Goal: Task Accomplishment & Management: Manage account settings

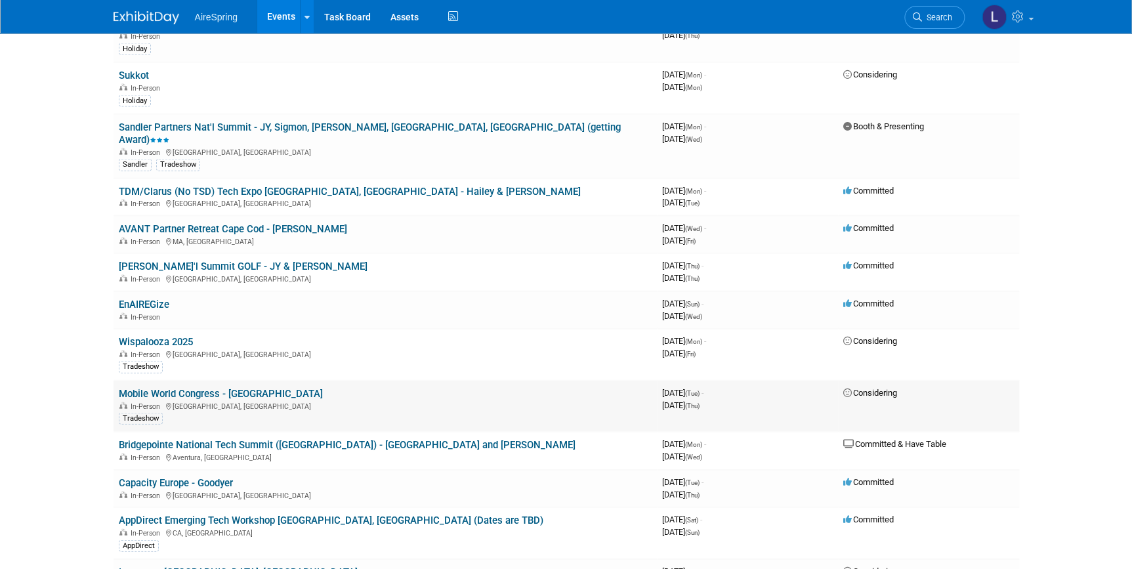
scroll to position [1312, 0]
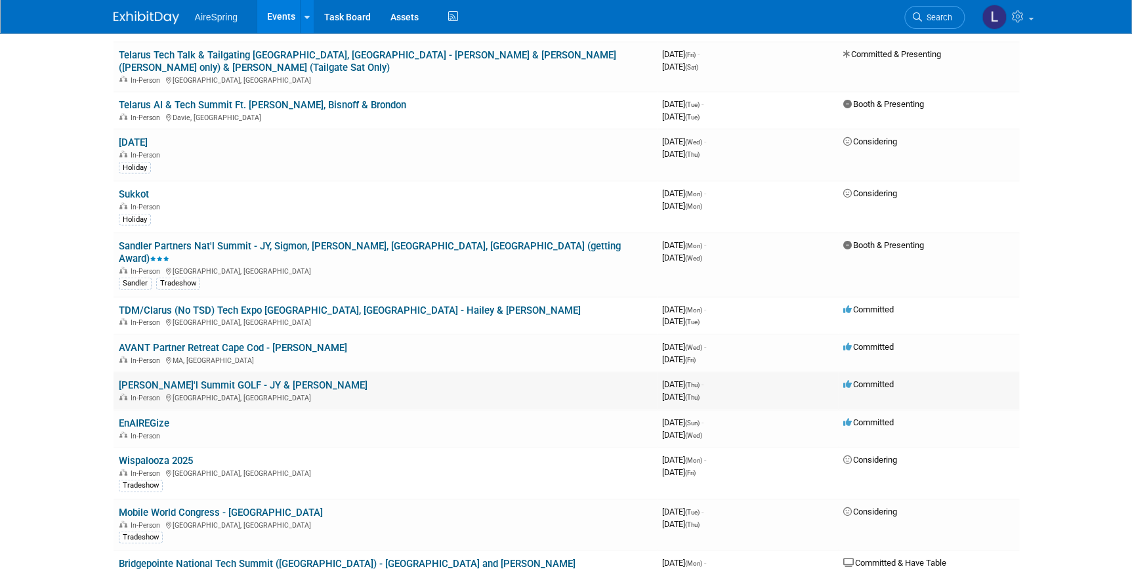
click at [193, 379] on link "[PERSON_NAME]'l Summit GOLF - JY & [PERSON_NAME]" at bounding box center [243, 385] width 249 height 12
click at [207, 240] on link "Sandler Partners Nat'l Summit - JY, Sigmon, [PERSON_NAME], [GEOGRAPHIC_DATA], […" at bounding box center [370, 252] width 502 height 24
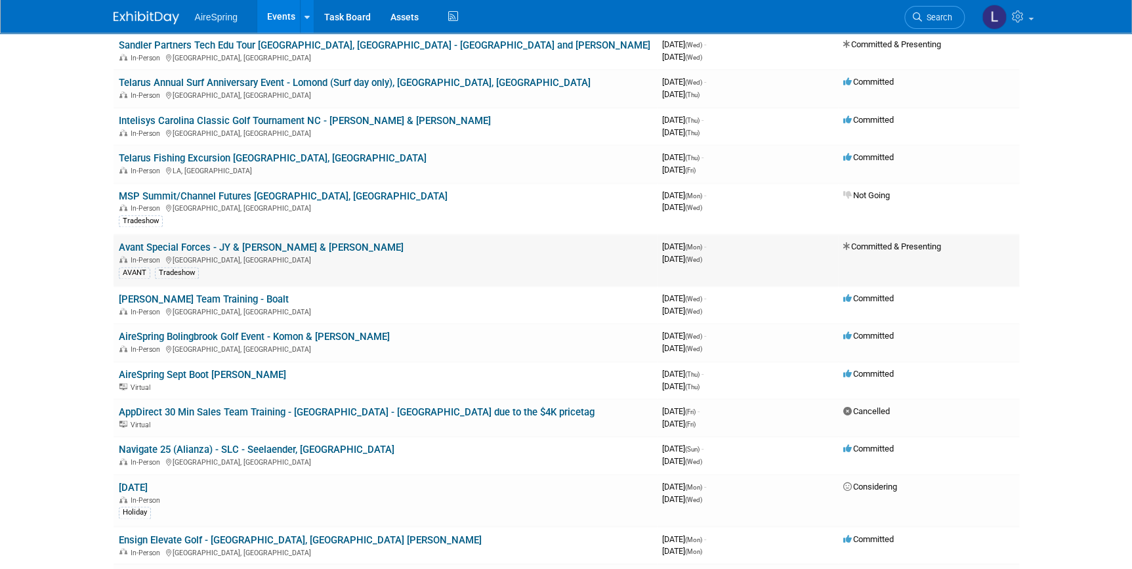
scroll to position [656, 0]
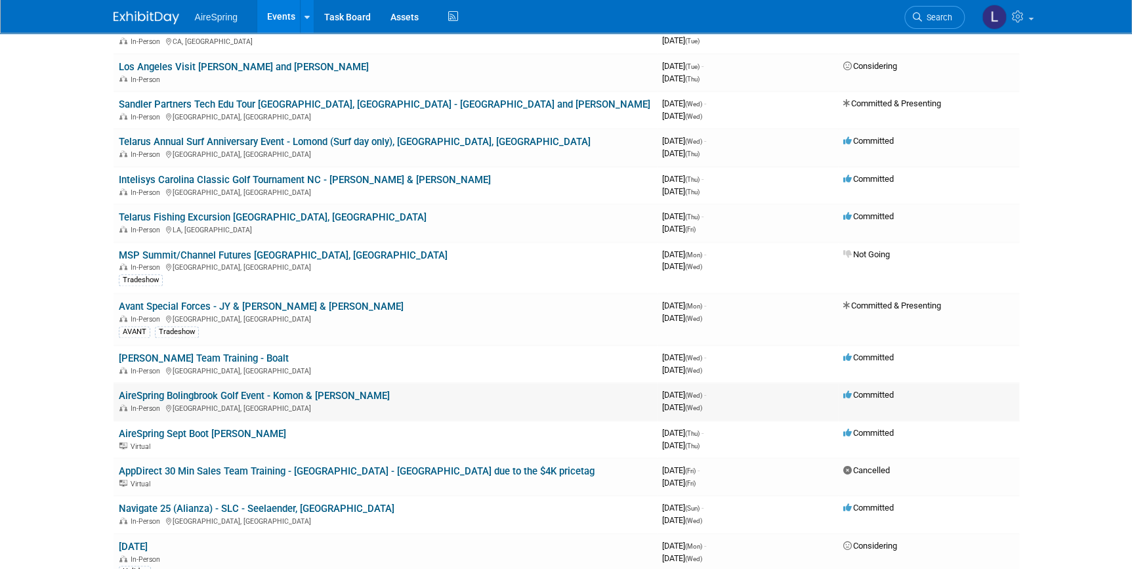
click at [298, 390] on link "AireSpring Bolingbrook Golf Event - Komon & [PERSON_NAME]" at bounding box center [254, 396] width 271 height 12
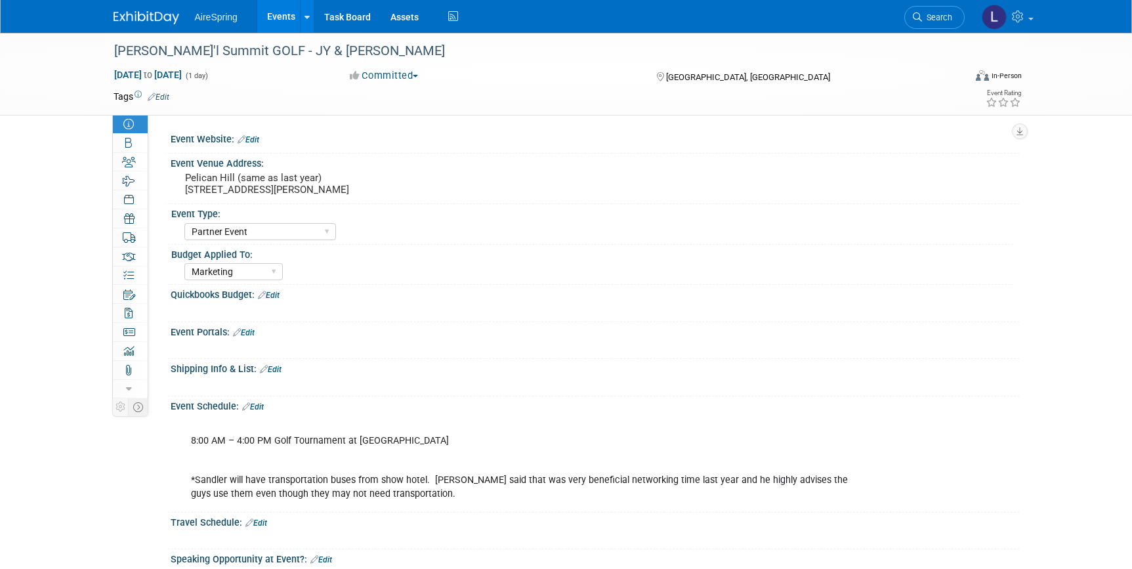
select select "Partner Event"
select select "Marketing"
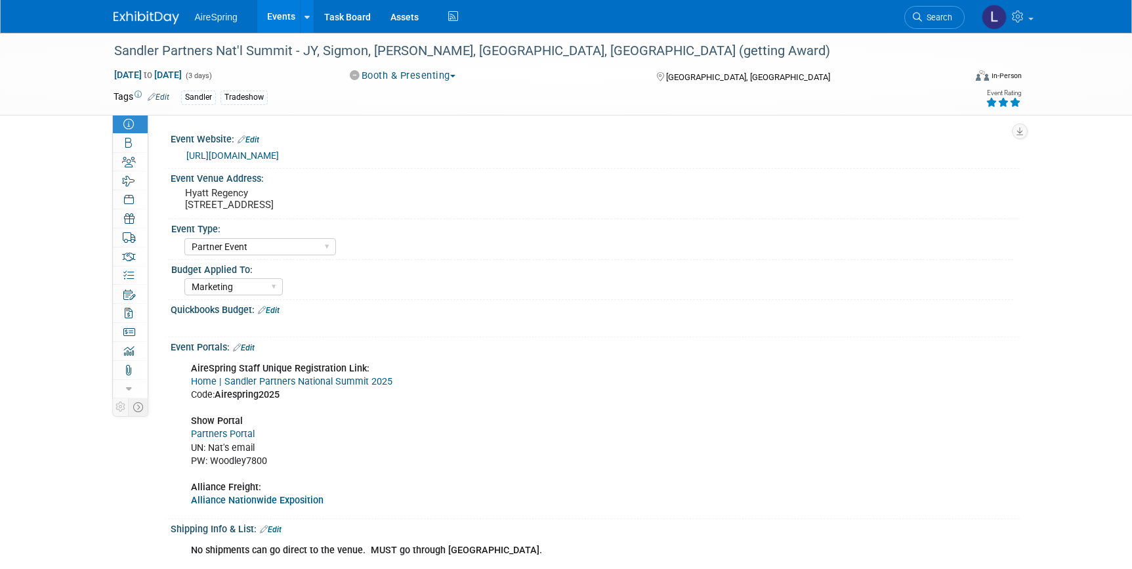
select select "Partner Event"
select select "Marketing"
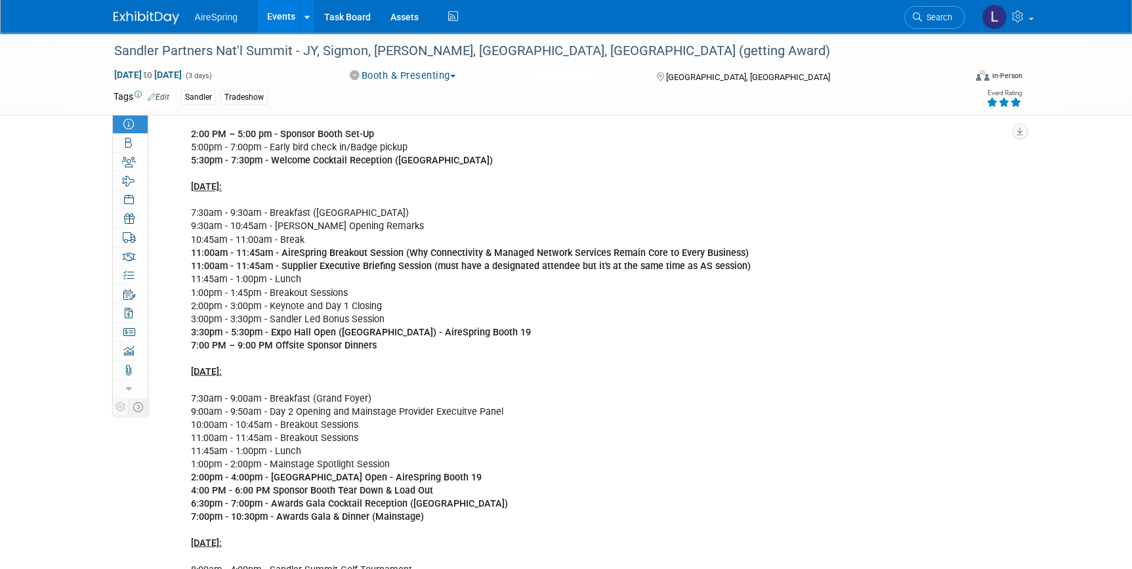
scroll to position [1133, 0]
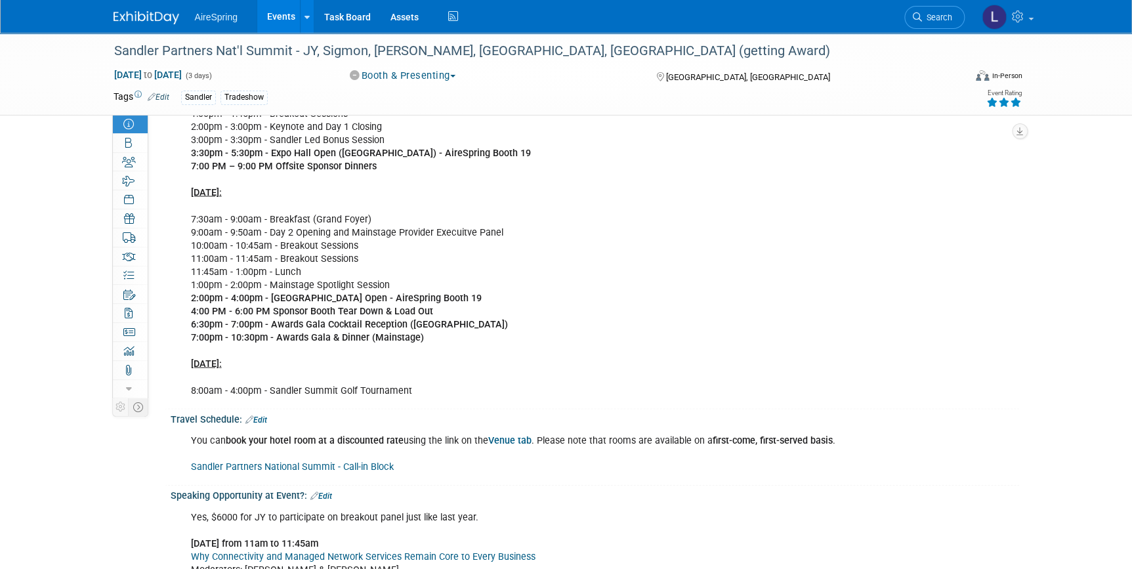
click at [270, 459] on div "You can book your hotel room at a discounted rate using the link on the Venue t…" at bounding box center [520, 453] width 676 height 52
click at [270, 463] on link "Sandler Partners National Summit - Call-in Block" at bounding box center [292, 466] width 203 height 11
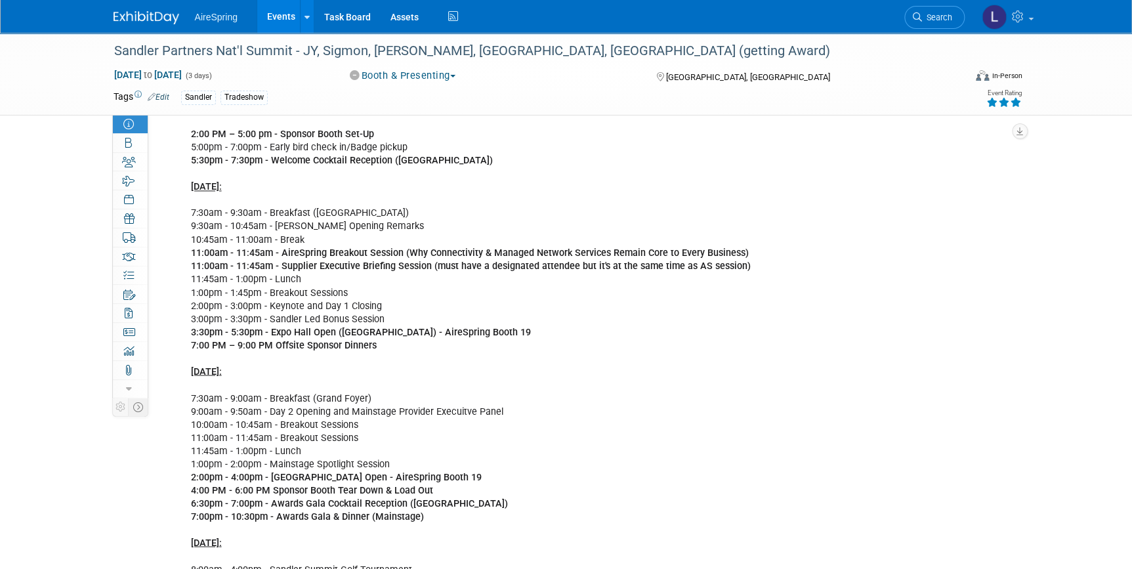
scroll to position [894, 0]
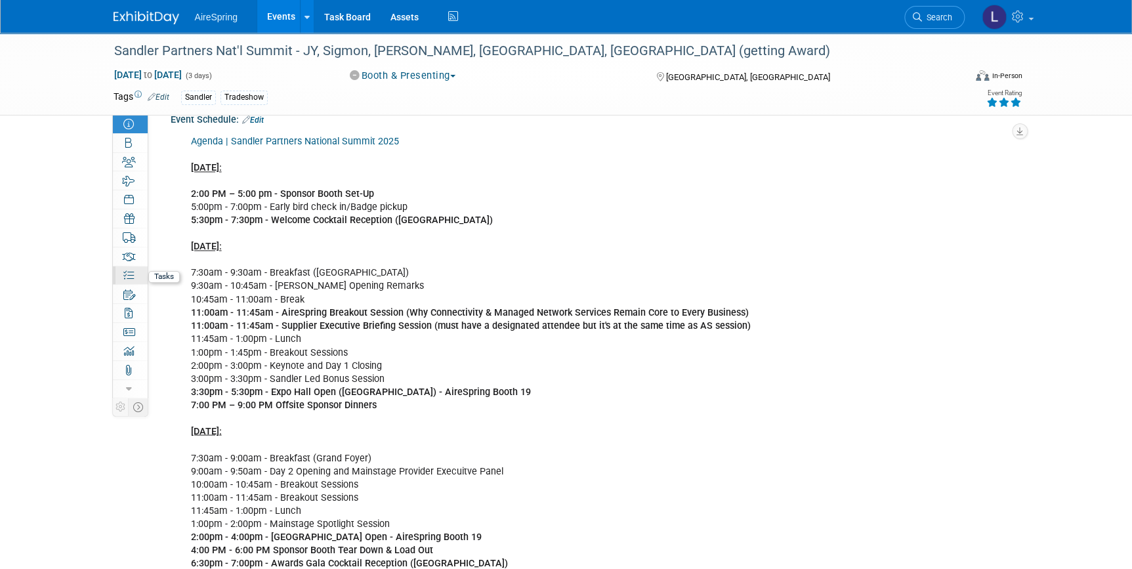
click at [127, 271] on icon at bounding box center [128, 275] width 10 height 10
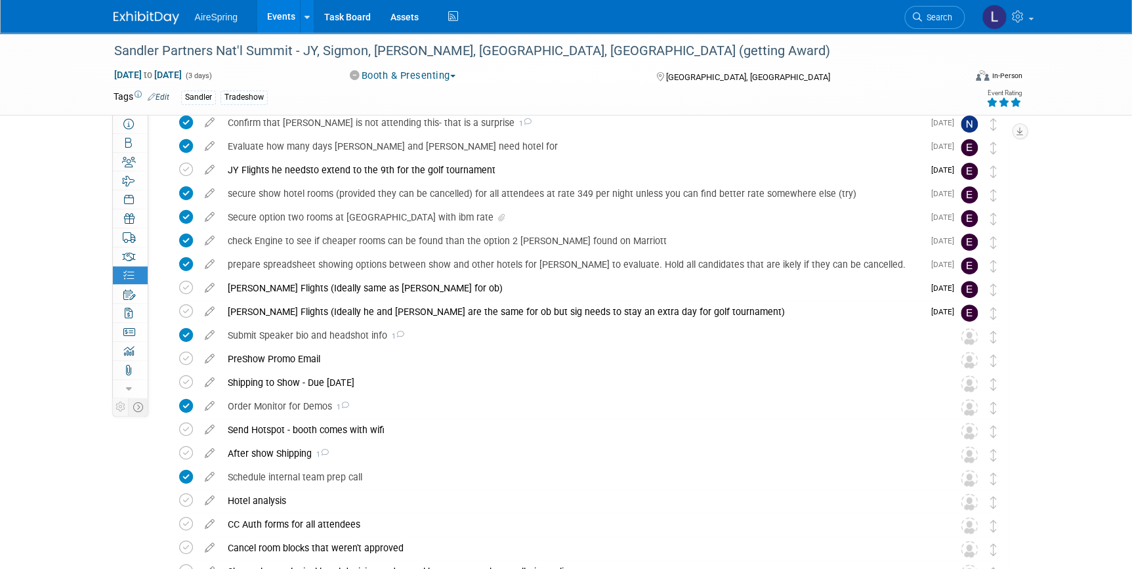
scroll to position [0, 0]
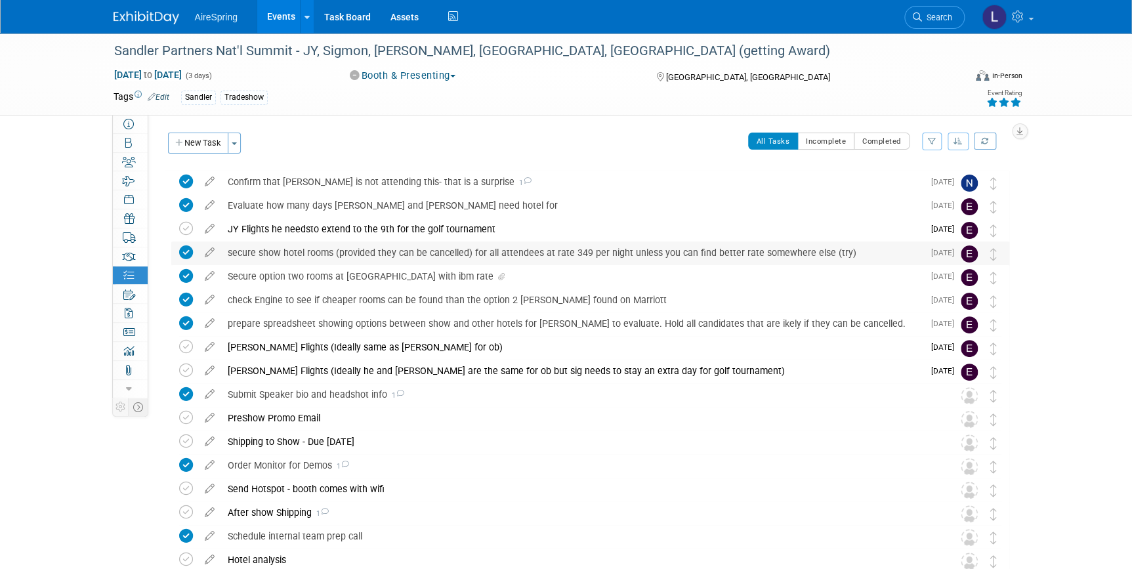
click at [297, 249] on div "secure show hotel rooms (provided they can be cancelled) for all attendees at r…" at bounding box center [572, 252] width 702 height 22
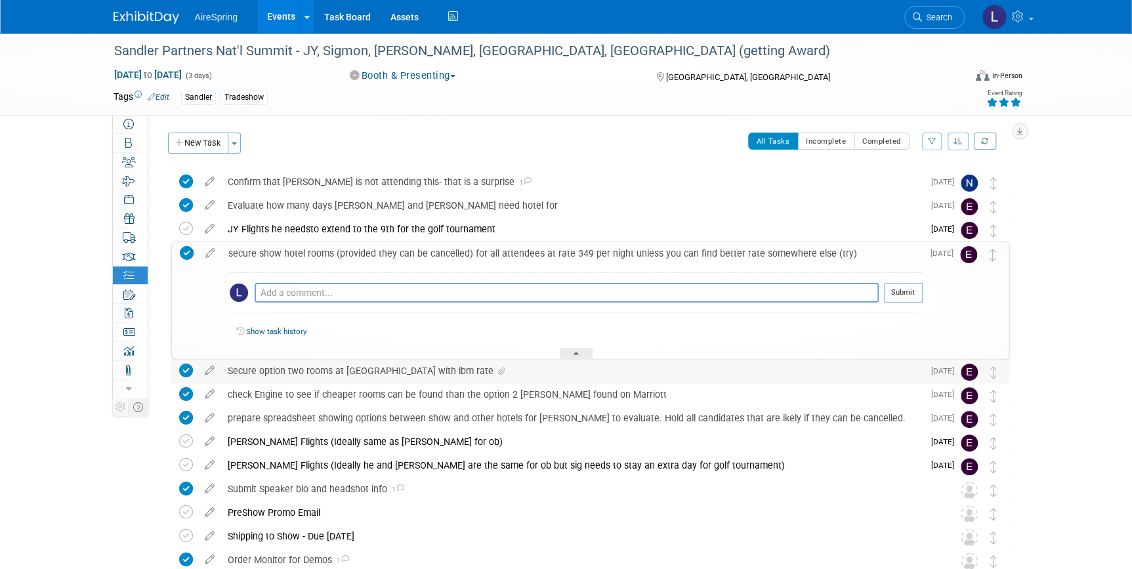
click at [301, 372] on div "Secure option two rooms at marrott with ibm rate" at bounding box center [572, 371] width 702 height 22
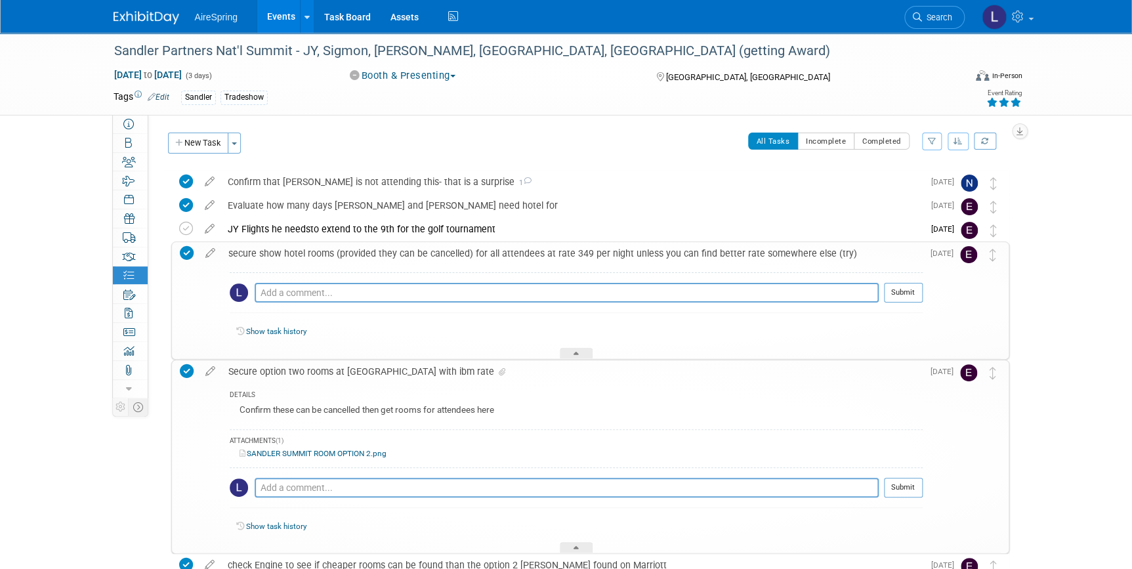
click at [306, 455] on link "SANDLER SUMMIT ROOM OPTION 2.png" at bounding box center [313, 453] width 147 height 9
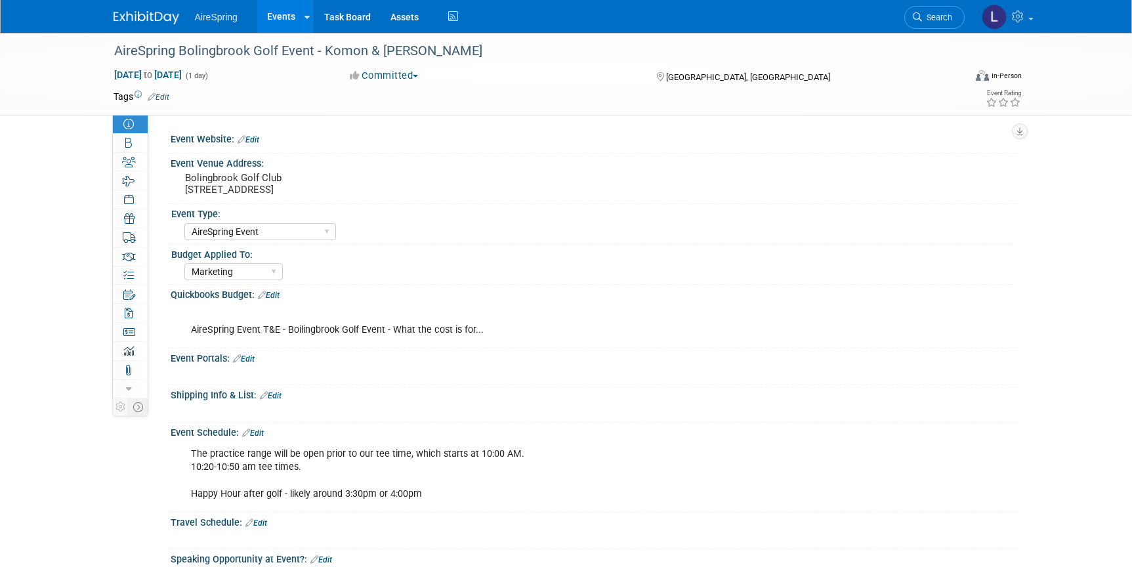
select select "AireSpring Event"
select select "Marketing"
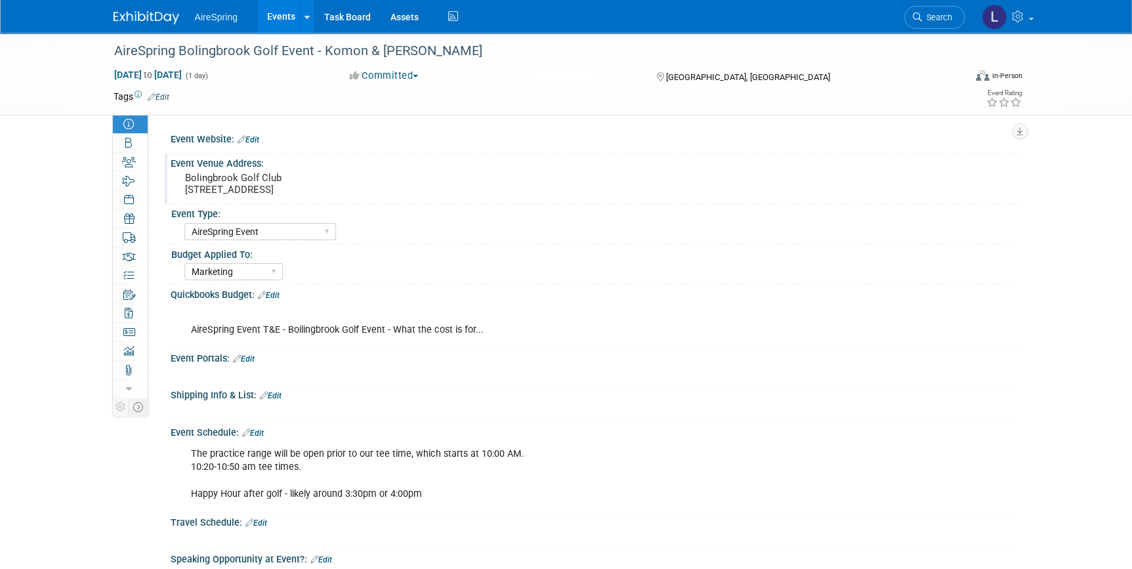
drag, startPoint x: 352, startPoint y: 190, endPoint x: 182, endPoint y: 179, distance: 170.3
click at [182, 179] on div "Bolingbrook Golf Club 2001 Rodeo Dr, Bolingbrook, IL 60490" at bounding box center [347, 184] width 334 height 30
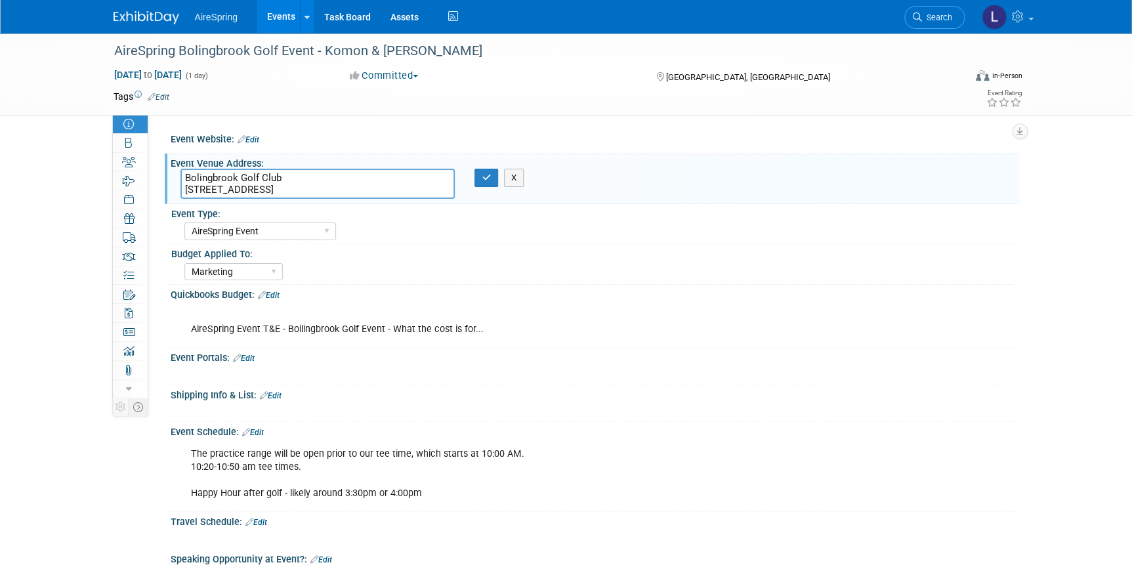
drag, startPoint x: 353, startPoint y: 191, endPoint x: 217, endPoint y: 192, distance: 136.5
click at [186, 182] on textarea "Bolingbrook Golf Club 2001 Rodeo Dr, Bolingbrook, IL 60490" at bounding box center [317, 184] width 275 height 30
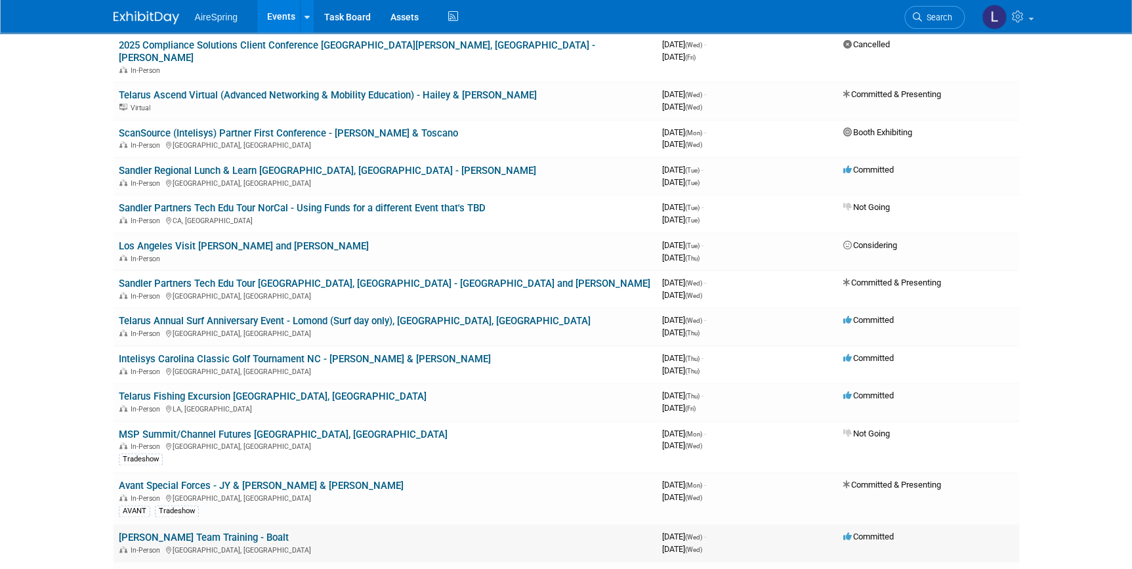
scroll to position [537, 0]
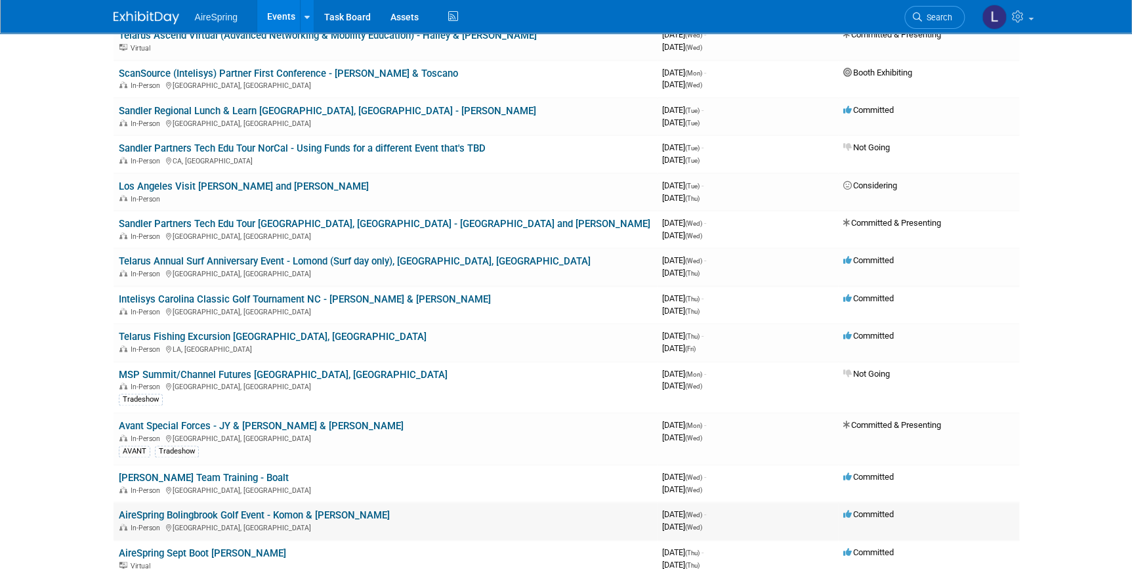
click at [184, 509] on link "AireSpring Bolingbrook Golf Event - Komon & [PERSON_NAME]" at bounding box center [254, 515] width 271 height 12
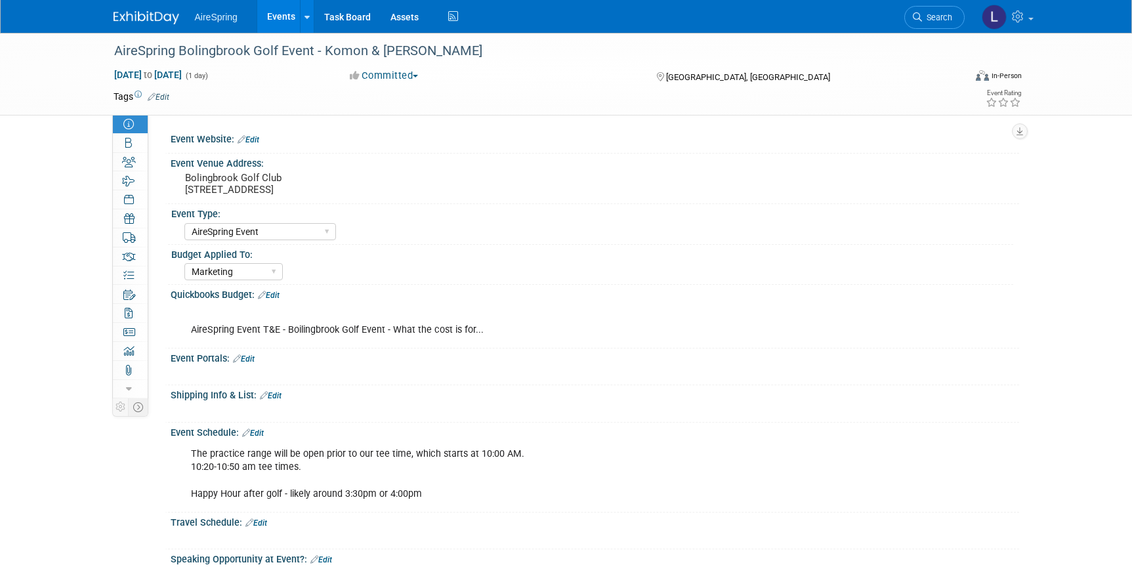
select select "AireSpring Event"
select select "Marketing"
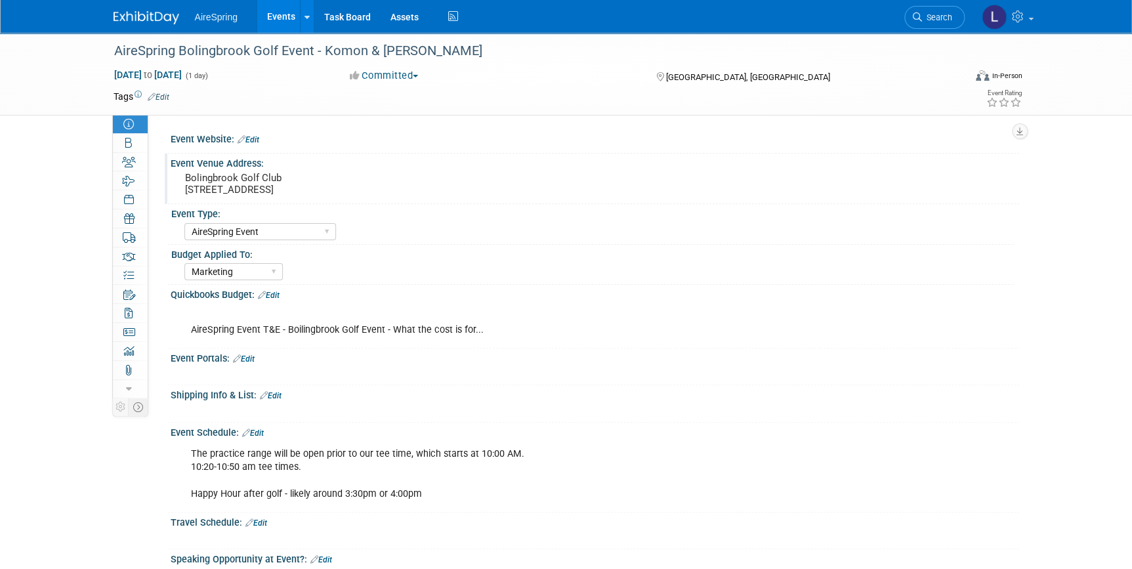
drag, startPoint x: 356, startPoint y: 190, endPoint x: 181, endPoint y: 175, distance: 175.2
click at [181, 175] on div "Bolingbrook Golf Club 2001 Rodeo Dr, Bolingbrook, IL 60490" at bounding box center [347, 184] width 334 height 30
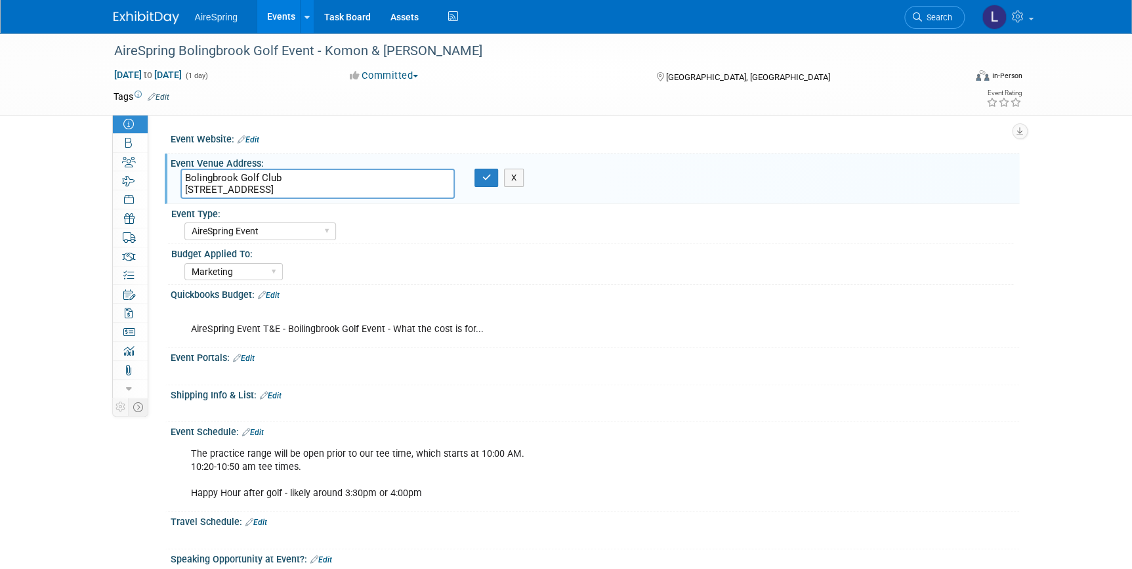
drag, startPoint x: 390, startPoint y: 189, endPoint x: 207, endPoint y: 177, distance: 184.2
click at [180, 178] on textarea "Bolingbrook Golf Club 2001 Rodeo Dr, Bolingbrook, IL 60490" at bounding box center [317, 184] width 275 height 30
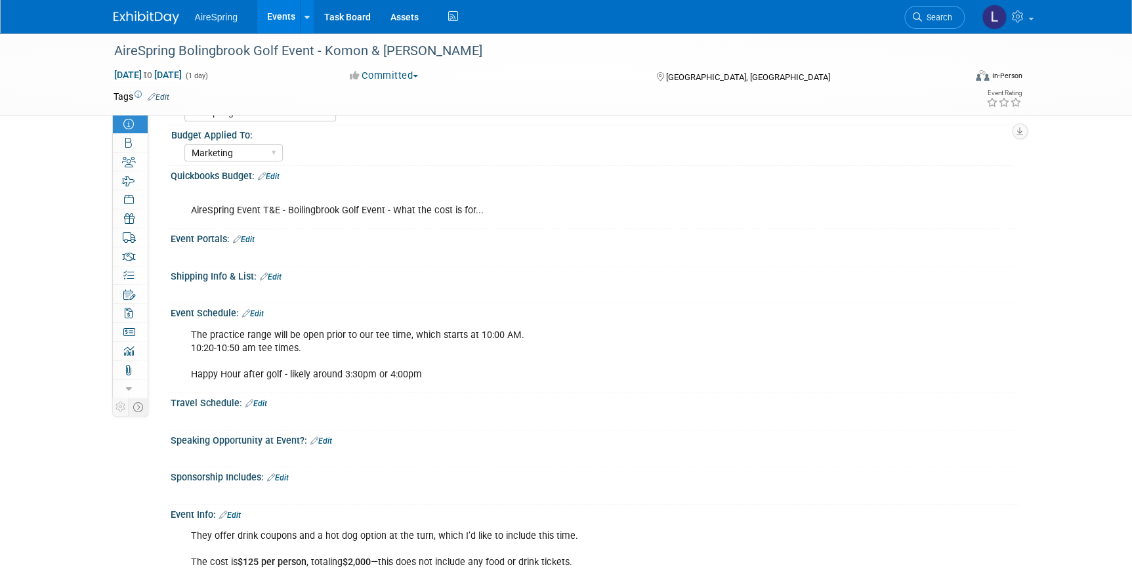
click at [263, 402] on link "Edit" at bounding box center [256, 403] width 22 height 9
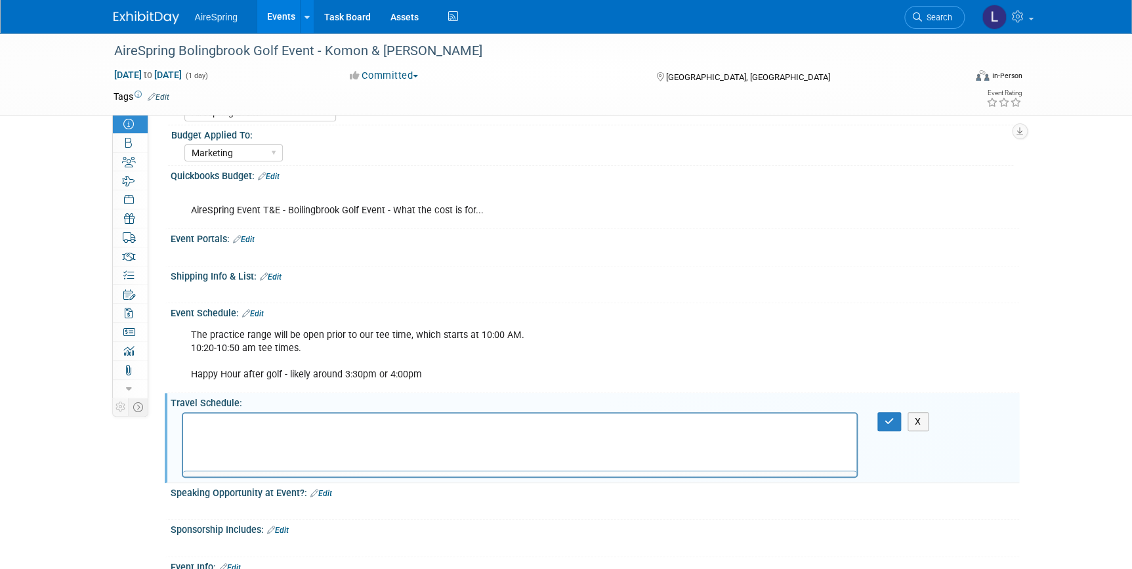
scroll to position [0, 0]
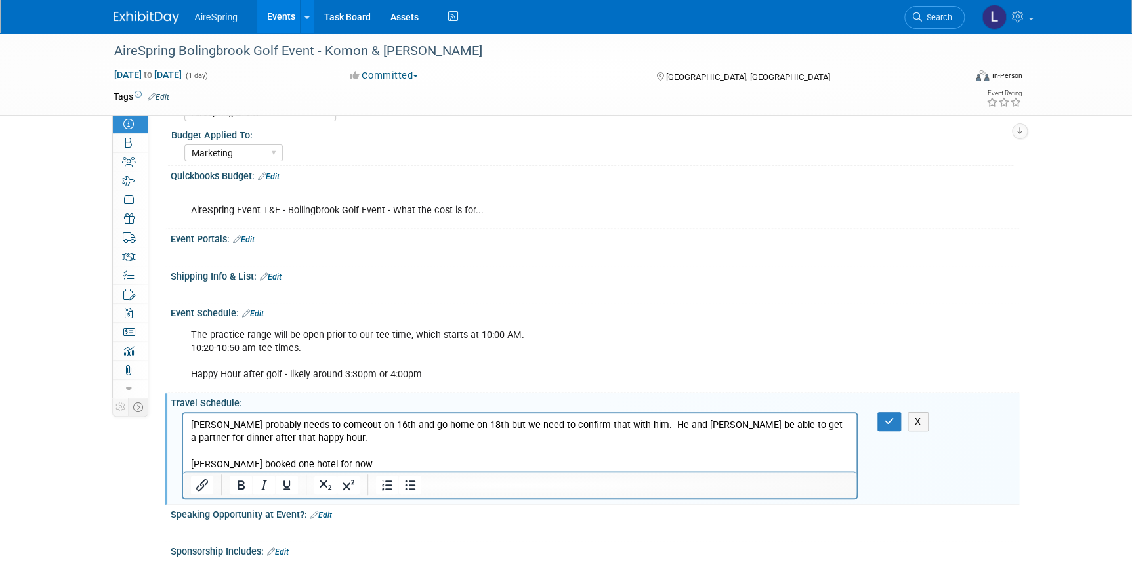
drag, startPoint x: 428, startPoint y: 427, endPoint x: 400, endPoint y: 462, distance: 44.8
click at [400, 462] on p "Lisa booked one hotel for now" at bounding box center [519, 463] width 658 height 13
click at [402, 458] on p "Lisa booked one hotel for now (attached in the hotel task) but ch" at bounding box center [519, 463] width 658 height 13
click at [506, 464] on p "Lisa booked one hotel for now (attached in the hotel task) but ch" at bounding box center [519, 463] width 658 height 13
click at [890, 417] on icon "button" at bounding box center [890, 421] width 10 height 9
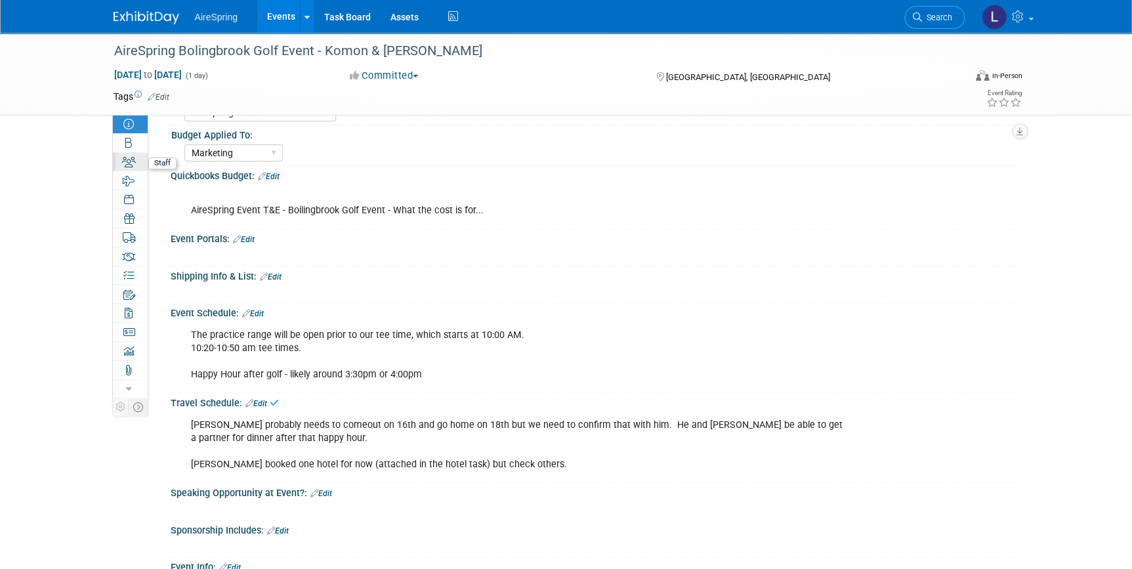
click at [123, 165] on icon at bounding box center [129, 162] width 14 height 10
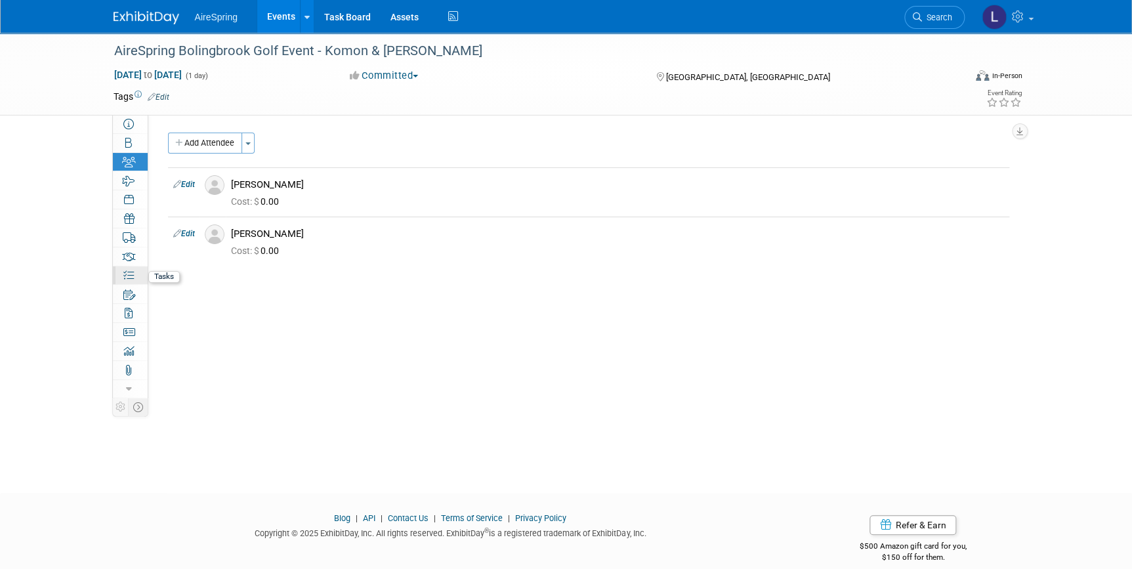
click at [133, 273] on icon at bounding box center [128, 275] width 10 height 10
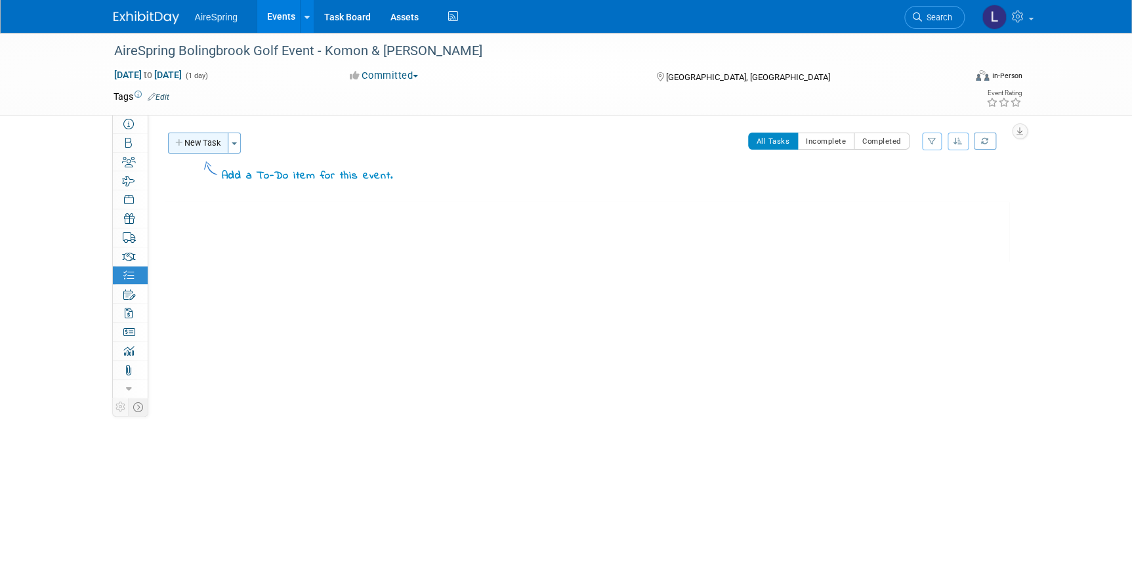
click at [214, 140] on button "New Task" at bounding box center [198, 143] width 60 height 21
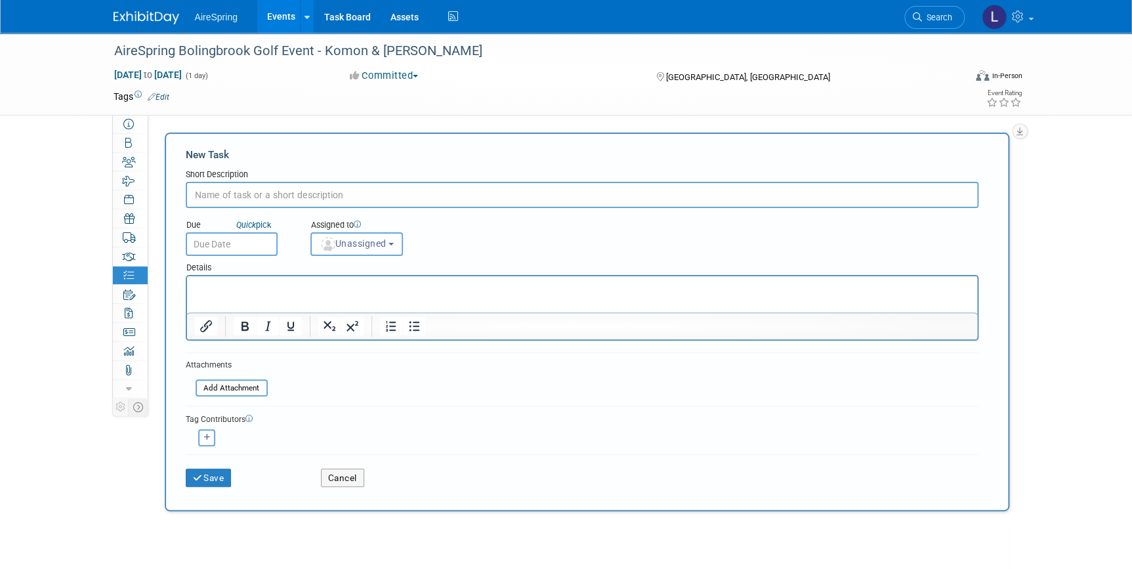
click at [247, 201] on input "text" at bounding box center [582, 195] width 793 height 26
type input "Flights Sullivan"
click at [334, 238] on span "Unassigned" at bounding box center [353, 243] width 67 height 10
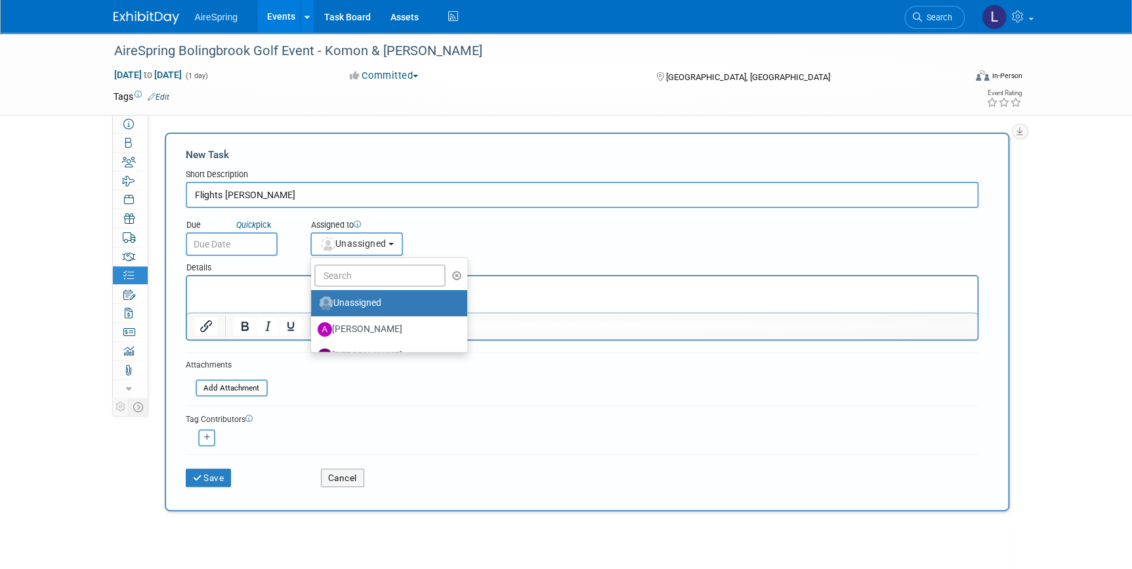
scroll to position [59, 0]
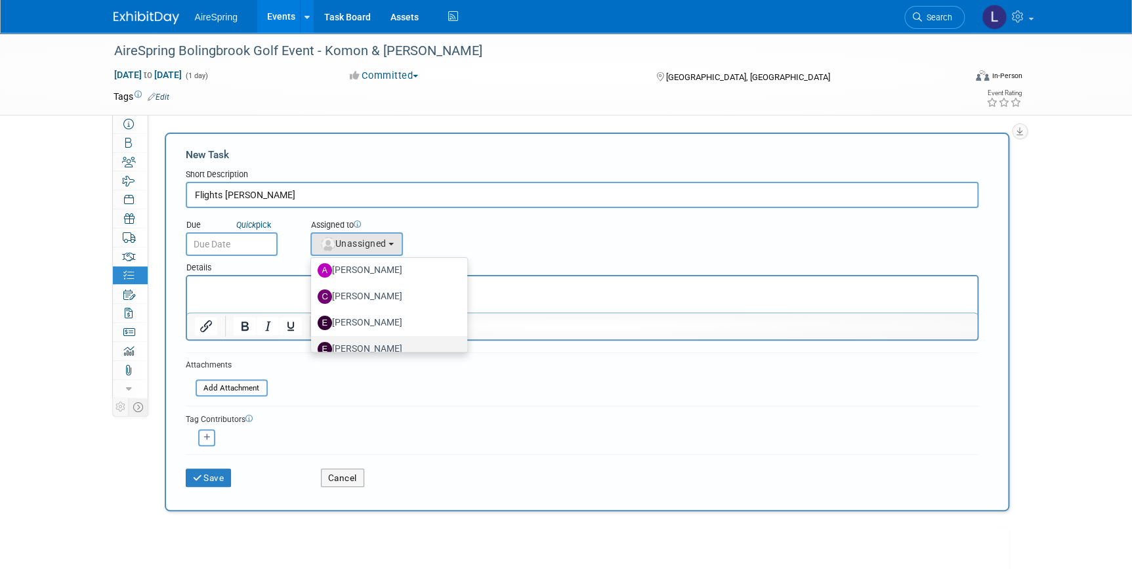
click at [369, 344] on label "erica arjona" at bounding box center [386, 349] width 137 height 21
click at [313, 344] on input "erica arjona" at bounding box center [308, 347] width 9 height 9
select select "ee927d6a-6932-484d-b61a-f41f65bcf1ce"
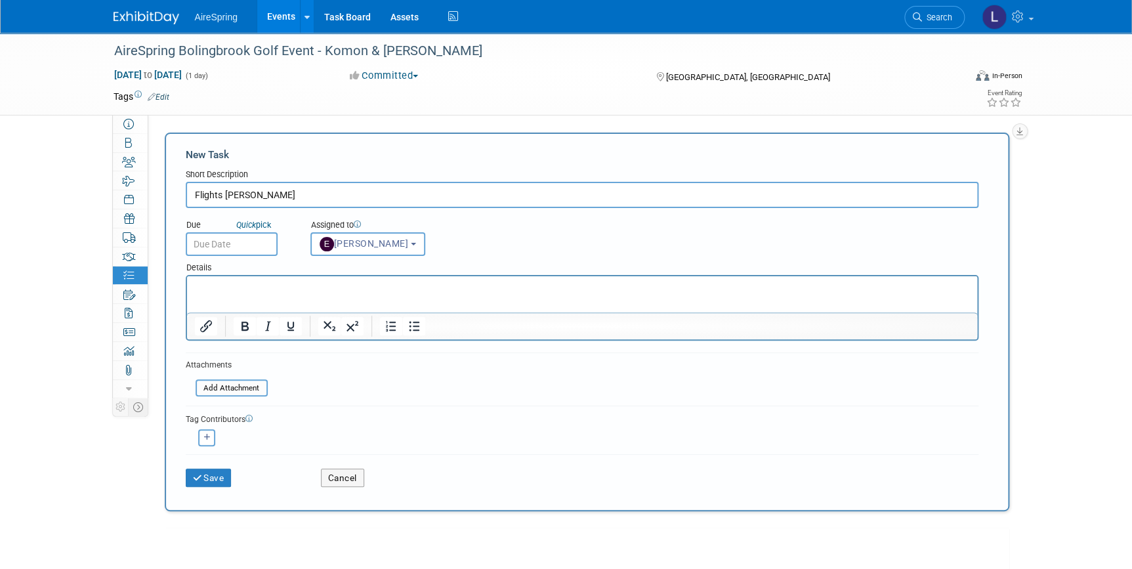
click at [256, 243] on input "text" at bounding box center [232, 244] width 92 height 24
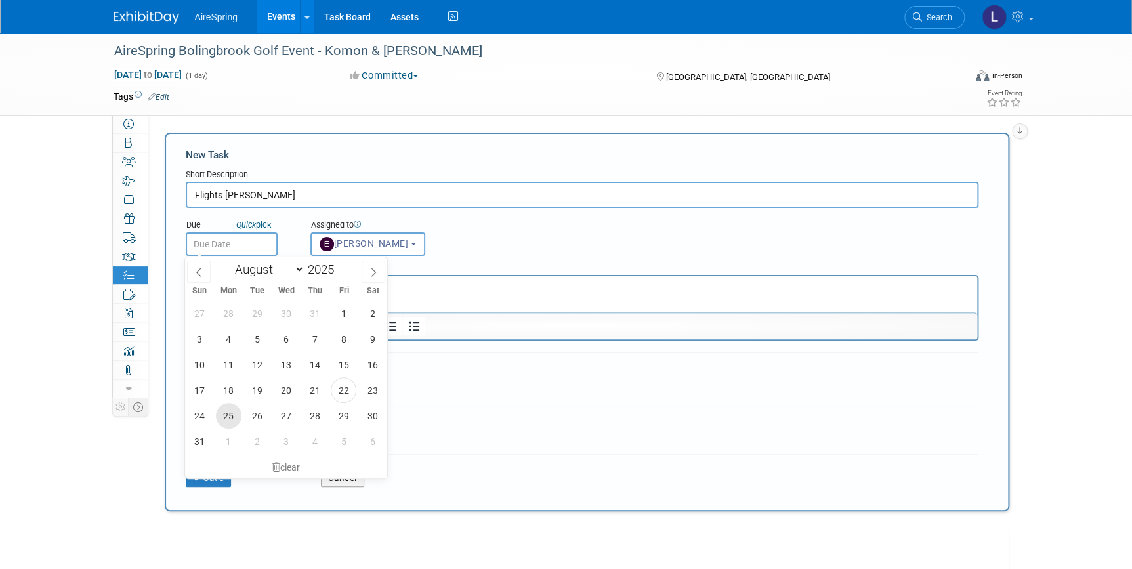
click at [230, 409] on span "25" at bounding box center [229, 416] width 26 height 26
type input "Aug 25, 2025"
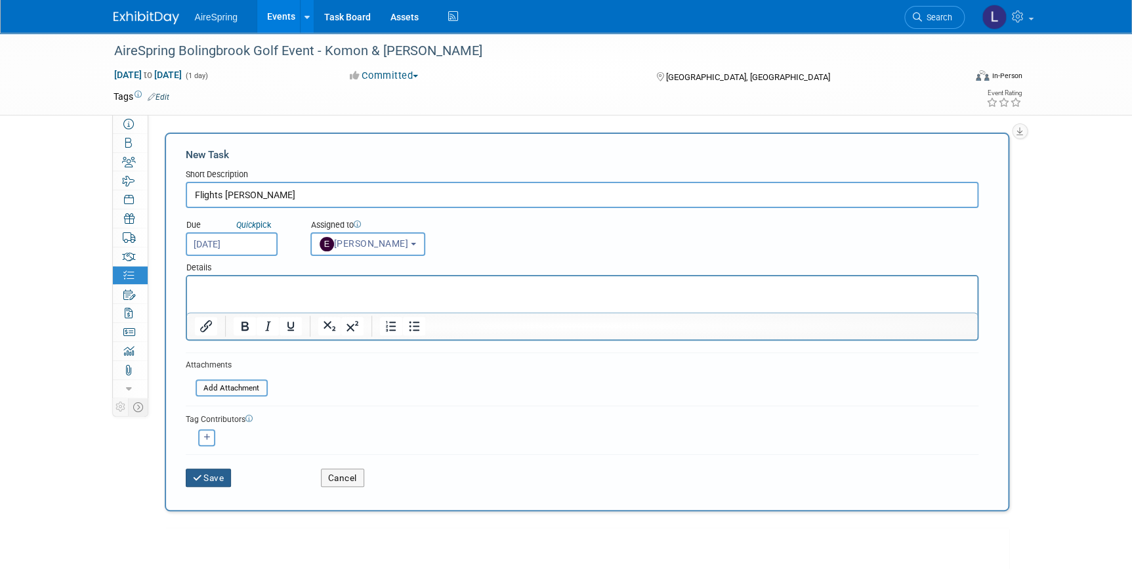
click at [218, 475] on button "Save" at bounding box center [209, 478] width 46 height 18
